Goal: Task Accomplishment & Management: Complete application form

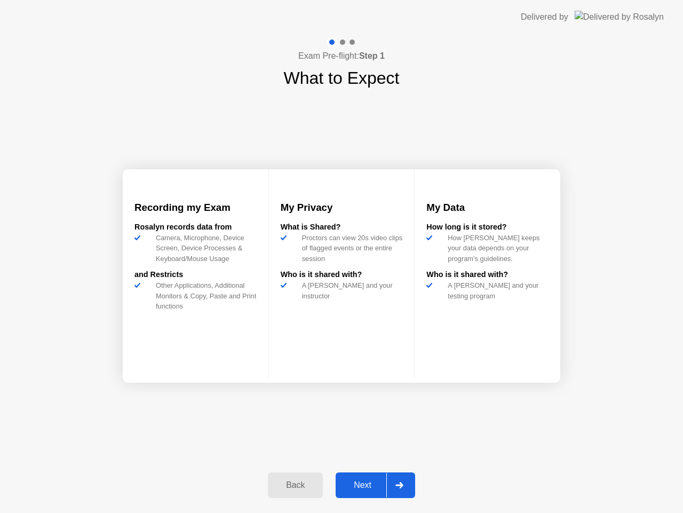
click at [400, 486] on icon at bounding box center [400, 485] width 8 height 6
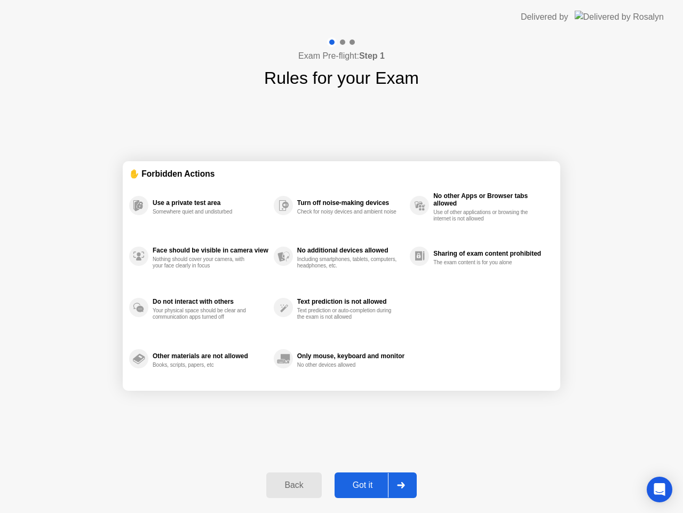
click at [406, 484] on div at bounding box center [401, 485] width 26 height 25
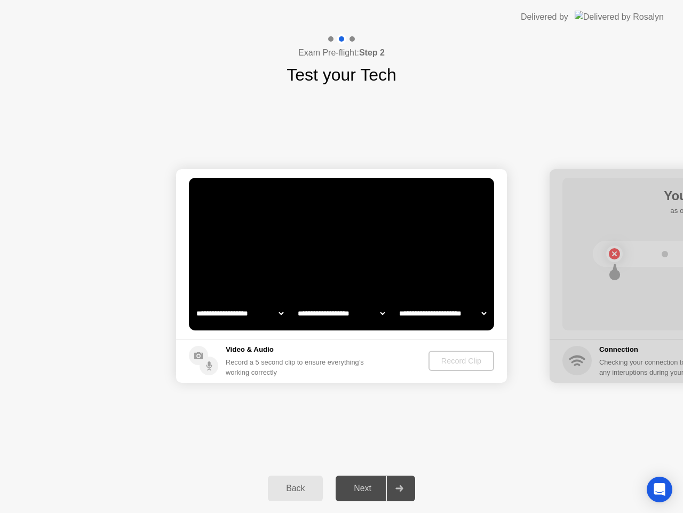
select select "**********"
select select "*******"
click at [457, 361] on div "Record Clip" at bounding box center [461, 361] width 57 height 9
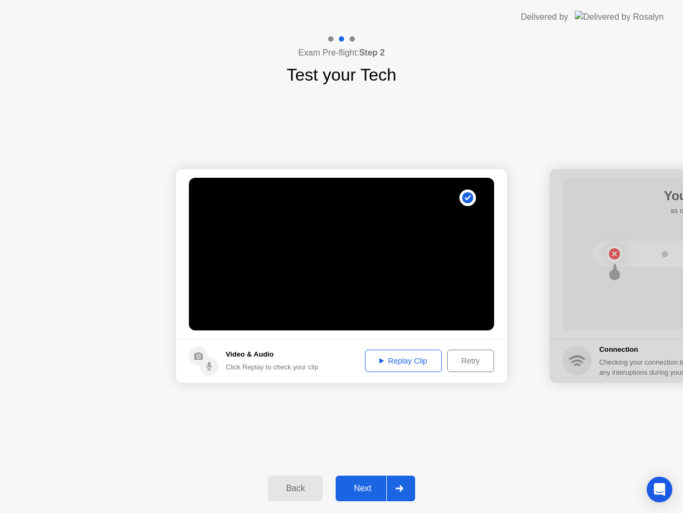
click at [394, 359] on div "Replay Clip" at bounding box center [403, 361] width 69 height 9
click at [400, 485] on div at bounding box center [399, 488] width 26 height 25
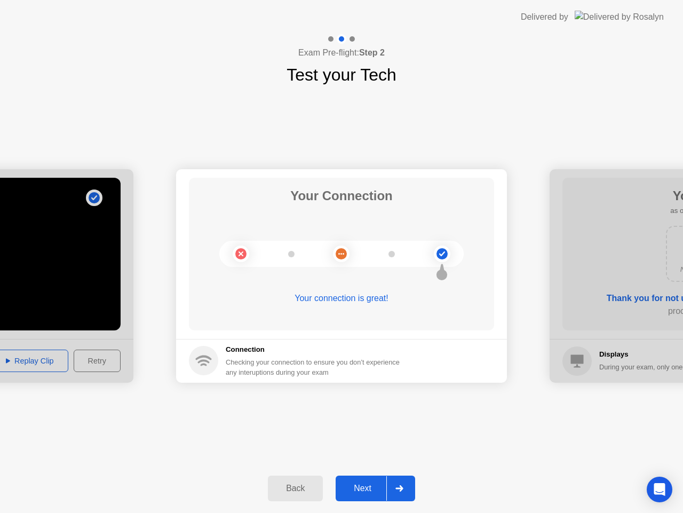
click at [402, 491] on icon at bounding box center [399, 488] width 7 height 6
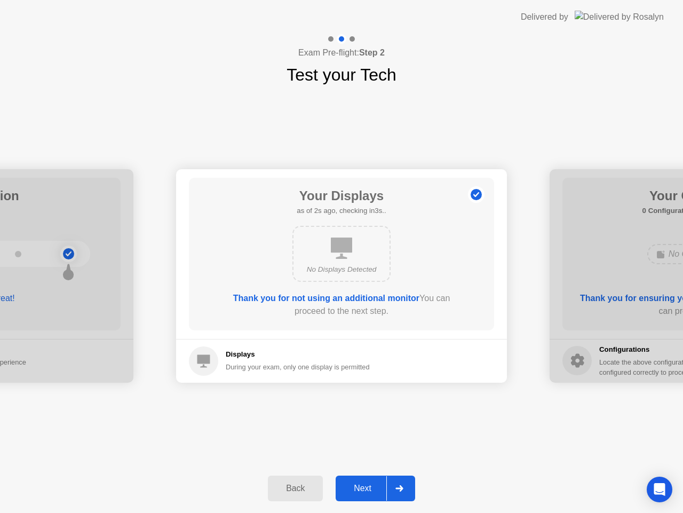
click at [394, 480] on div at bounding box center [399, 488] width 26 height 25
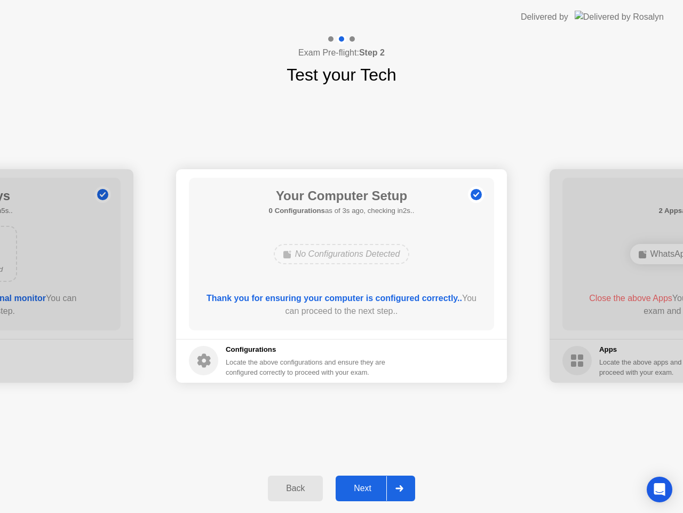
click at [403, 481] on div at bounding box center [399, 488] width 26 height 25
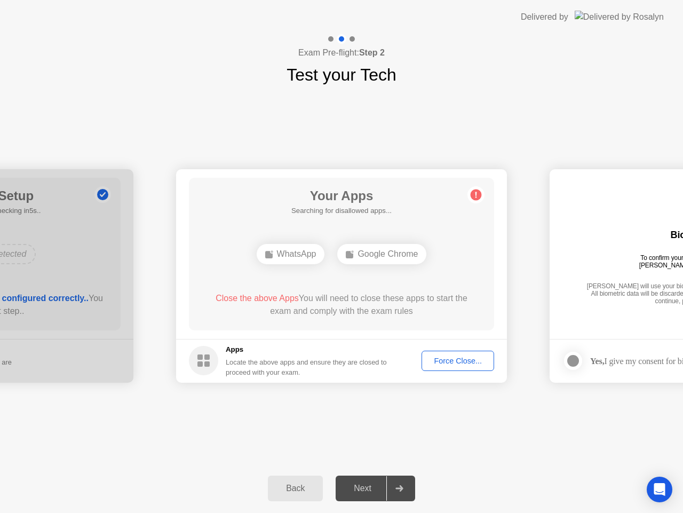
click at [448, 360] on div "Force Close..." at bounding box center [457, 361] width 65 height 9
click at [471, 364] on div "Force Close..." at bounding box center [457, 361] width 65 height 9
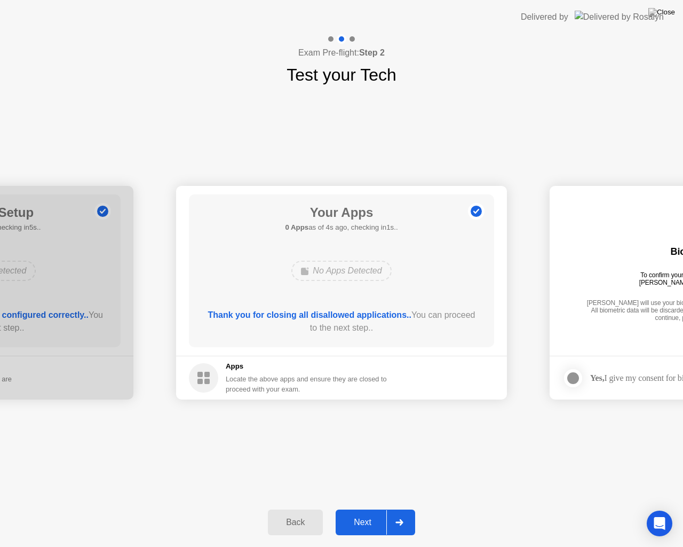
click at [407, 512] on div at bounding box center [399, 522] width 26 height 25
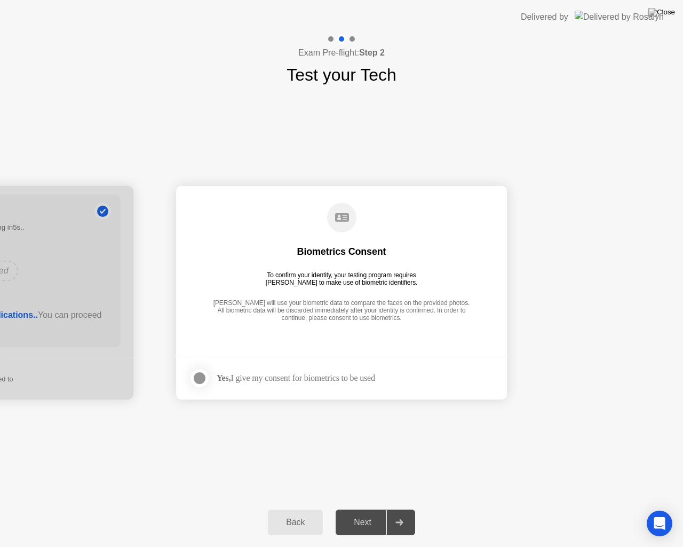
click at [201, 378] on div at bounding box center [199, 377] width 13 height 13
click at [406, 512] on div at bounding box center [399, 522] width 26 height 25
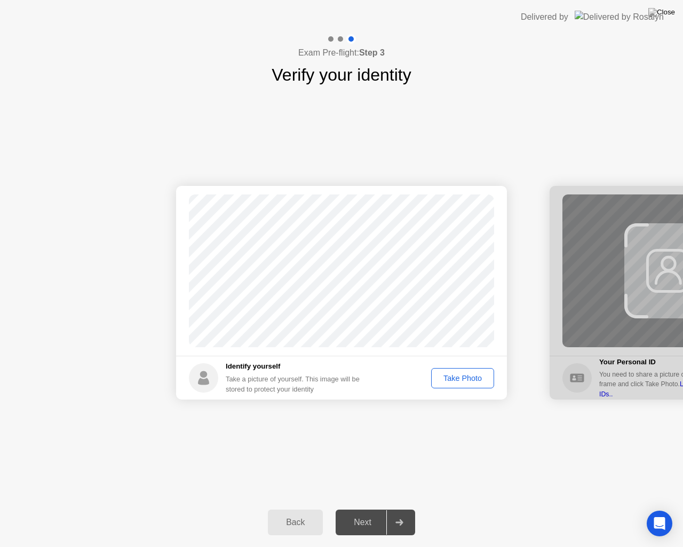
click at [461, 375] on div "Take Photo" at bounding box center [463, 378] width 56 height 9
click at [402, 512] on icon at bounding box center [400, 522] width 8 height 6
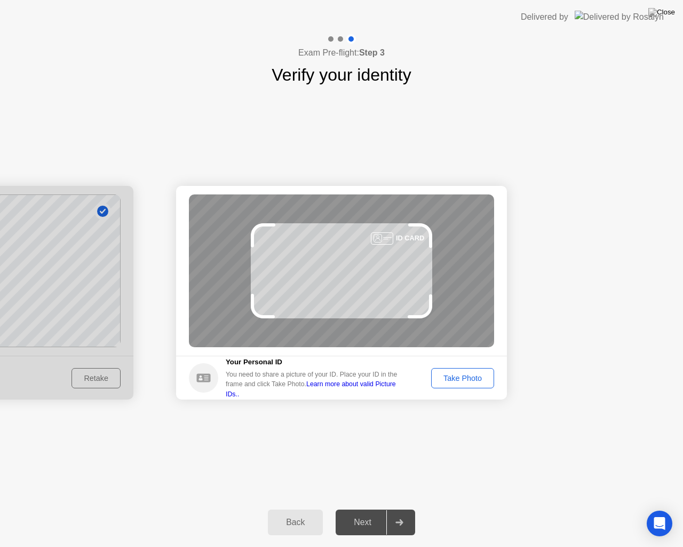
click at [479, 381] on div "Take Photo" at bounding box center [463, 378] width 56 height 9
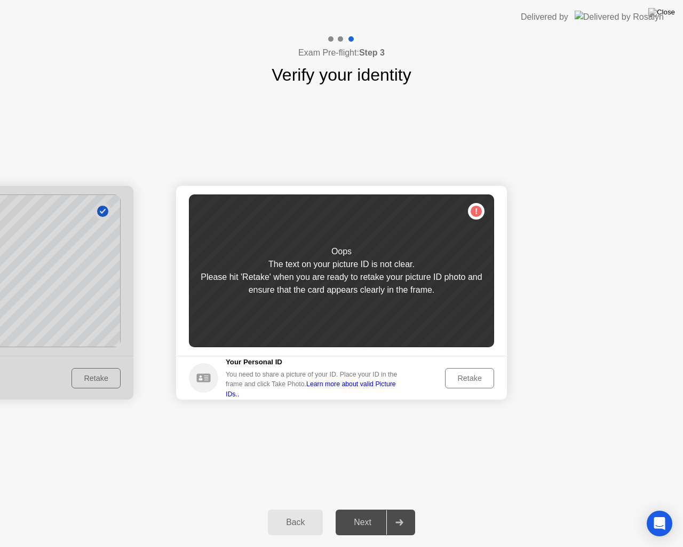
click at [466, 380] on div "Retake" at bounding box center [470, 378] width 42 height 9
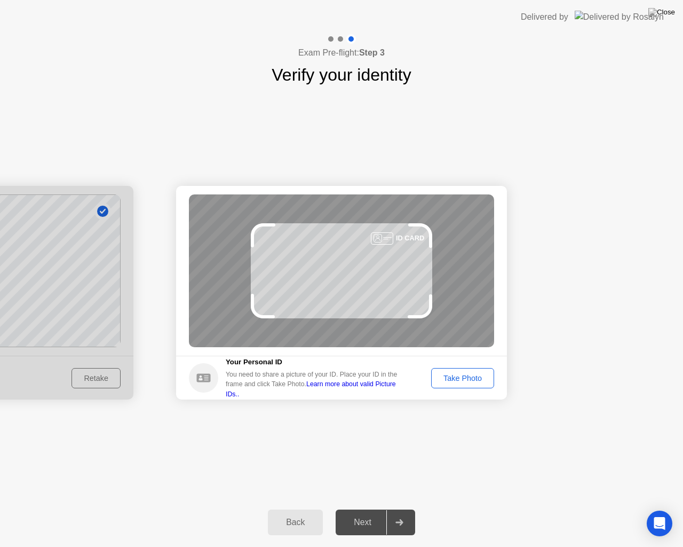
click at [468, 374] on div "Take Photo" at bounding box center [463, 378] width 56 height 9
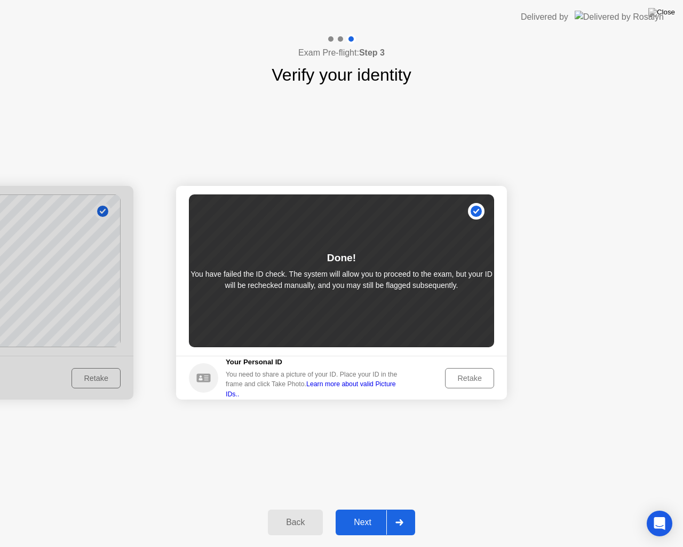
click at [402, 512] on icon at bounding box center [400, 522] width 8 height 6
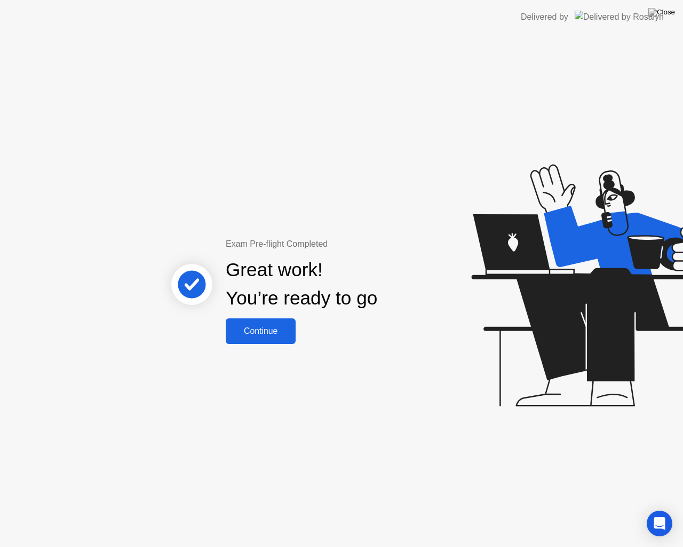
click at [265, 339] on button "Continue" at bounding box center [261, 331] width 70 height 26
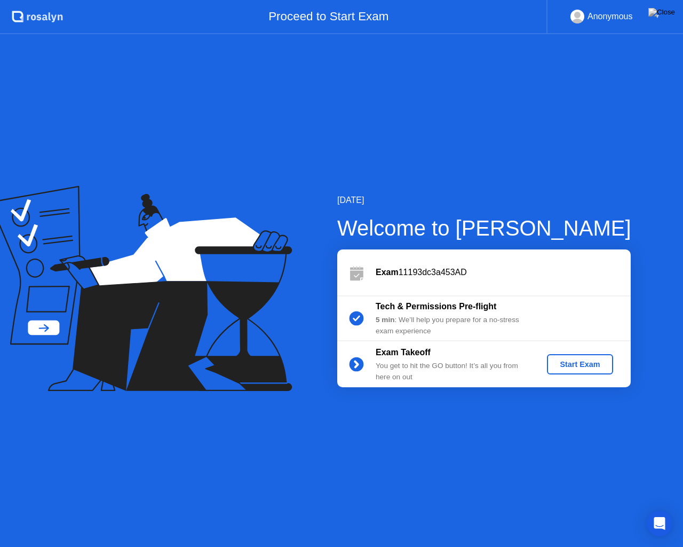
click at [565, 365] on div "Start Exam" at bounding box center [579, 364] width 57 height 9
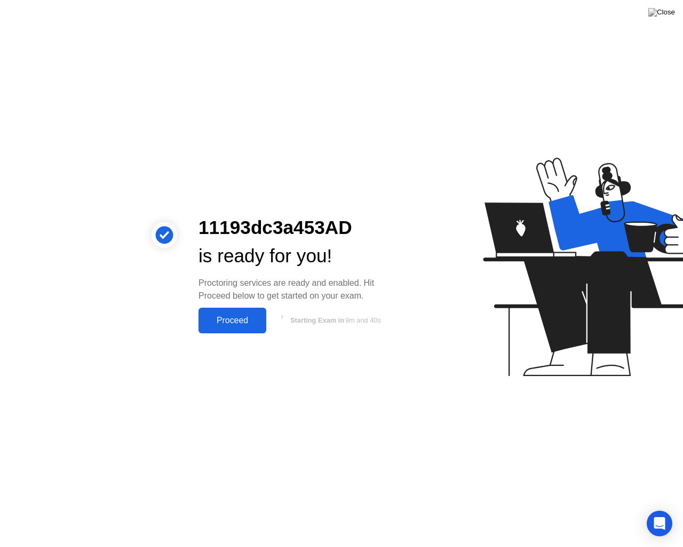
click at [240, 321] on div "Proceed" at bounding box center [232, 320] width 61 height 10
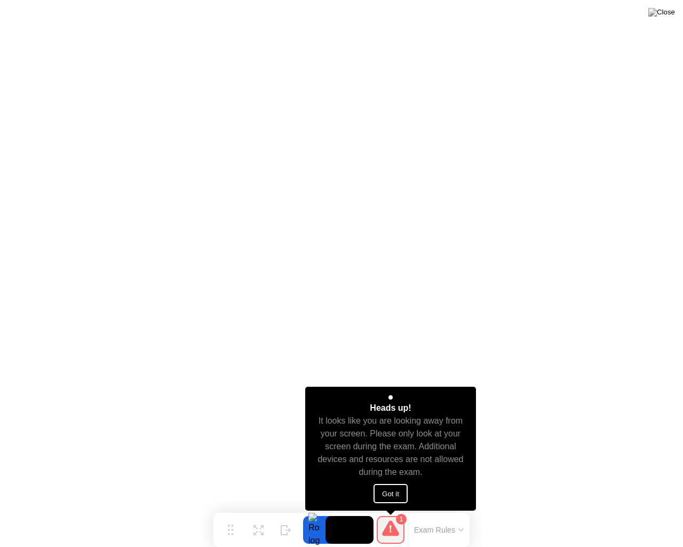
click at [388, 488] on button "Got it" at bounding box center [391, 493] width 34 height 19
